Goal: Task Accomplishment & Management: Manage account settings

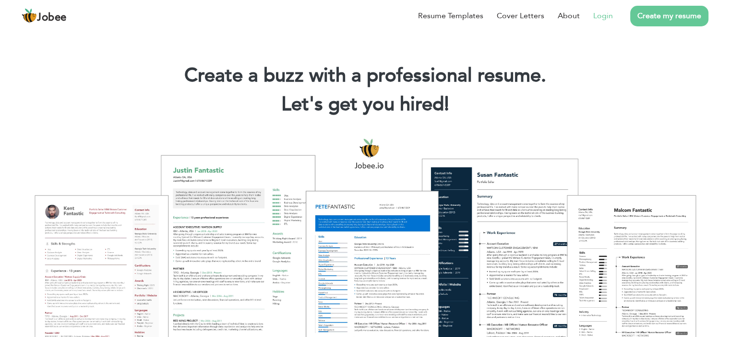
click at [603, 16] on link "Login" at bounding box center [603, 16] width 20 height 12
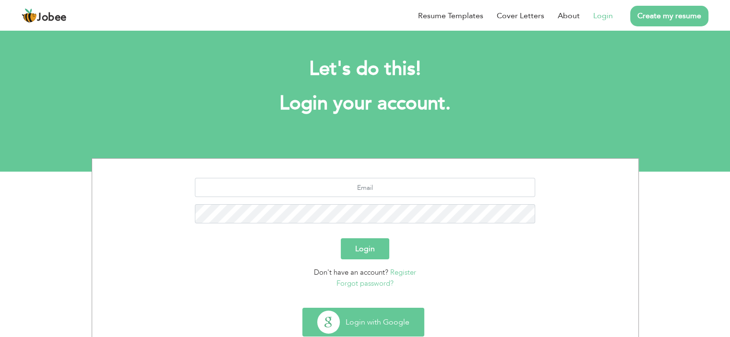
click at [356, 318] on button "Login with Google" at bounding box center [363, 322] width 121 height 28
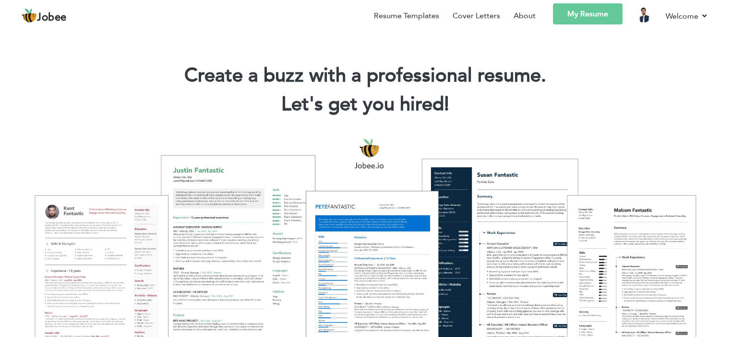
click at [610, 18] on link "My Resume" at bounding box center [588, 13] width 70 height 21
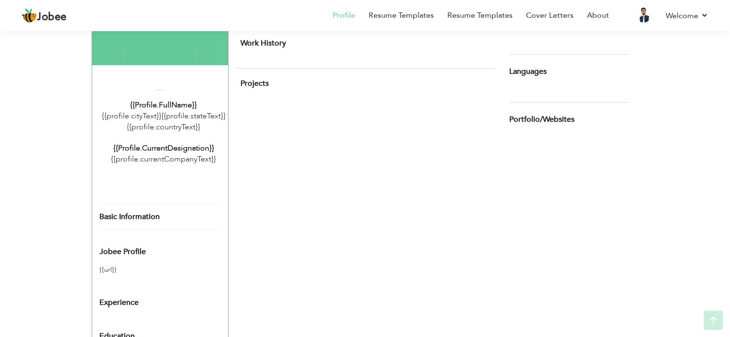
scroll to position [168, 0]
